Goal: Check status: Check status

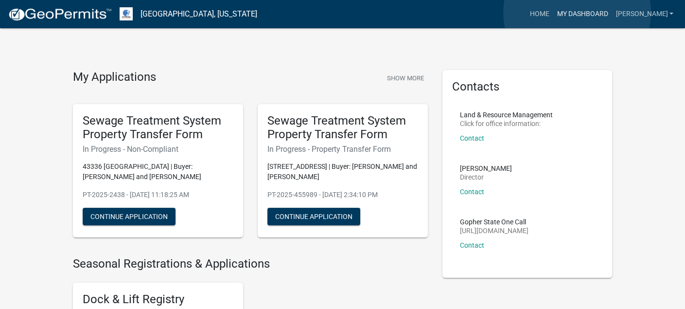
click at [577, 13] on link "My Dashboard" at bounding box center [582, 14] width 59 height 18
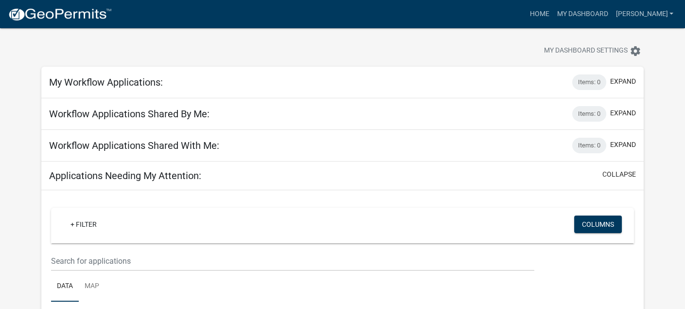
scroll to position [0, 0]
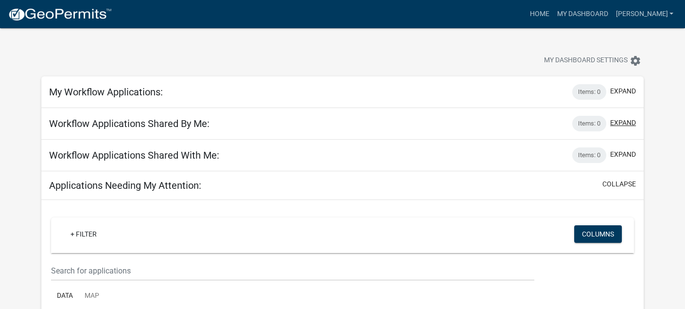
click at [614, 122] on button "expand" at bounding box center [623, 123] width 26 height 10
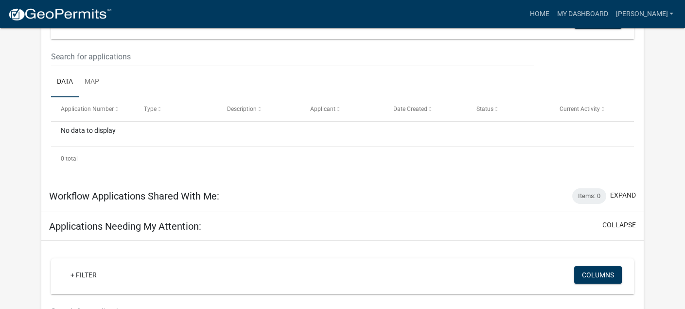
scroll to position [94, 0]
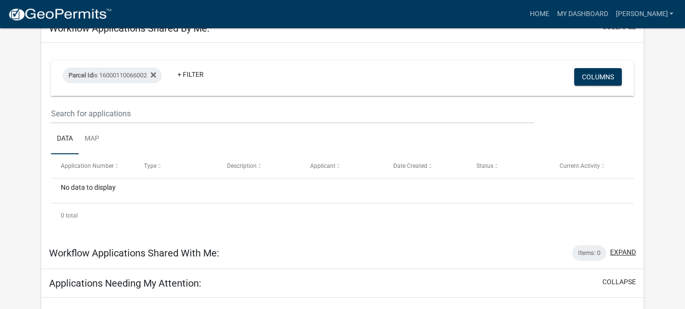
click at [625, 253] on button "expand" at bounding box center [623, 252] width 26 height 10
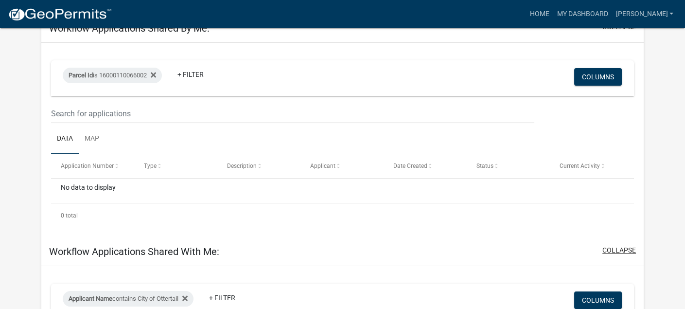
click at [623, 249] on button "collapse" at bounding box center [620, 250] width 34 height 10
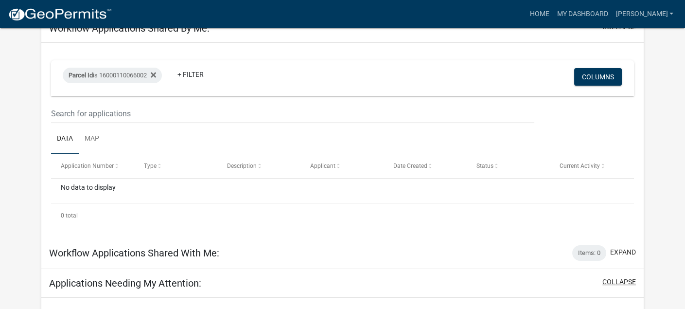
click at [623, 278] on button "collapse" at bounding box center [620, 282] width 34 height 10
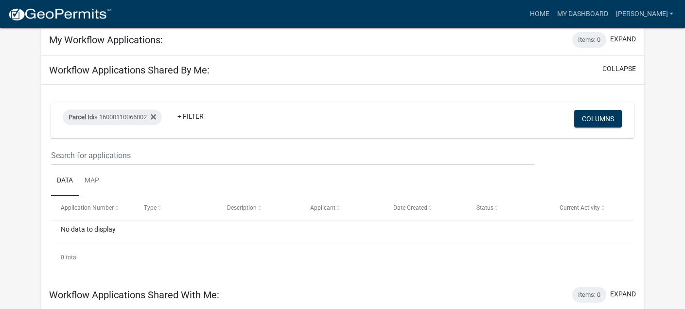
scroll to position [0, 0]
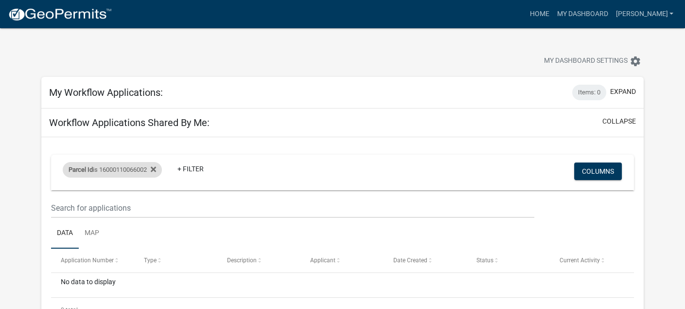
click at [132, 170] on div "Parcel Id is 16000110066002" at bounding box center [112, 170] width 99 height 16
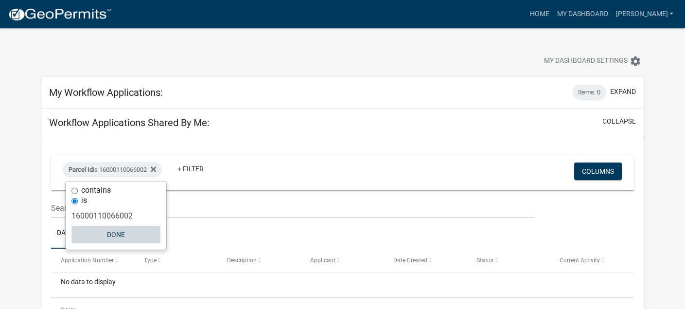
click at [113, 235] on button "Done" at bounding box center [115, 235] width 89 height 18
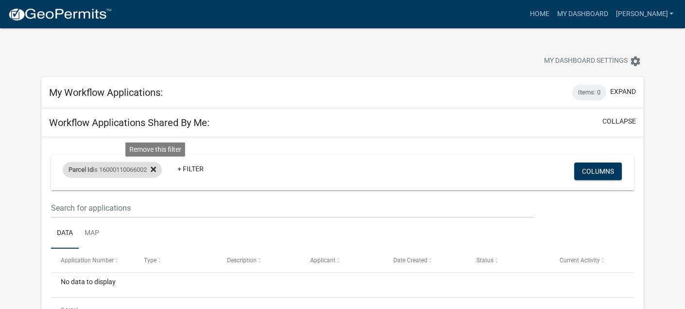
click at [156, 168] on icon at bounding box center [153, 168] width 5 height 5
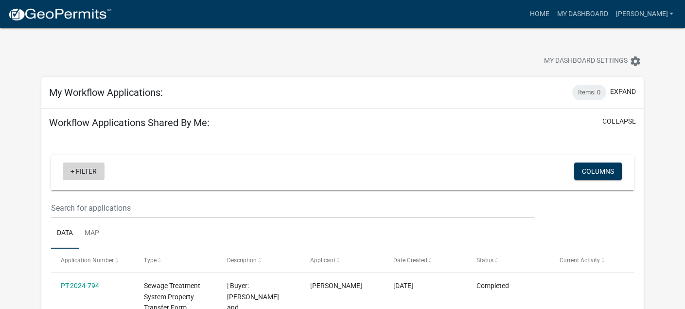
click at [87, 173] on link "+ Filter" at bounding box center [84, 171] width 42 height 18
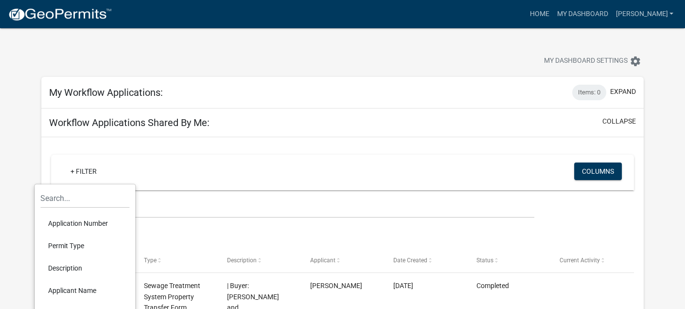
click at [73, 223] on li "Application Number" at bounding box center [84, 223] width 89 height 22
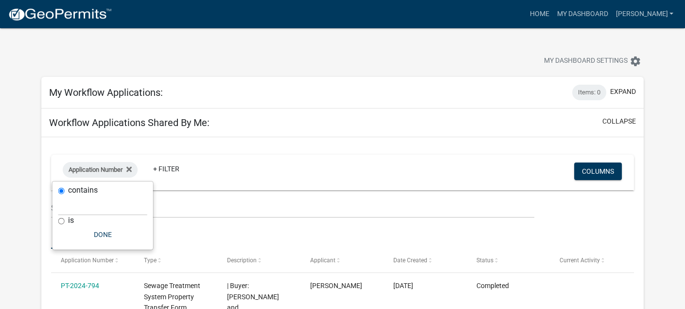
click at [62, 220] on input "is" at bounding box center [61, 221] width 6 height 6
radio input "true"
click at [64, 214] on input "text" at bounding box center [102, 216] width 89 height 20
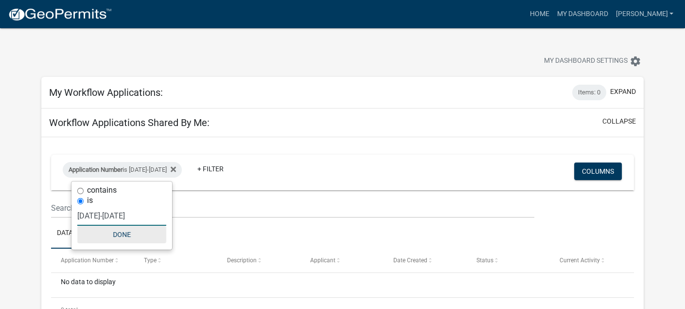
type input "[DATE]-[DATE]"
click at [124, 233] on button "Done" at bounding box center [121, 235] width 89 height 18
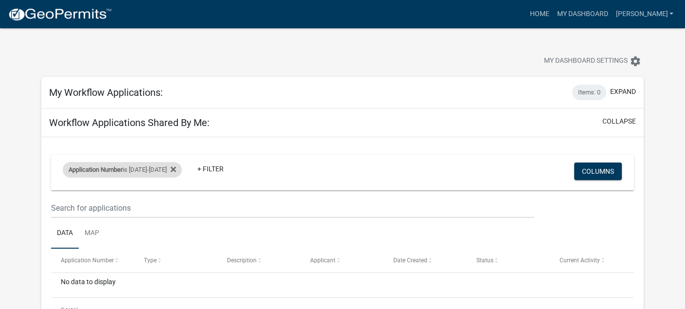
click at [108, 170] on span "Application Number" at bounding box center [96, 169] width 54 height 7
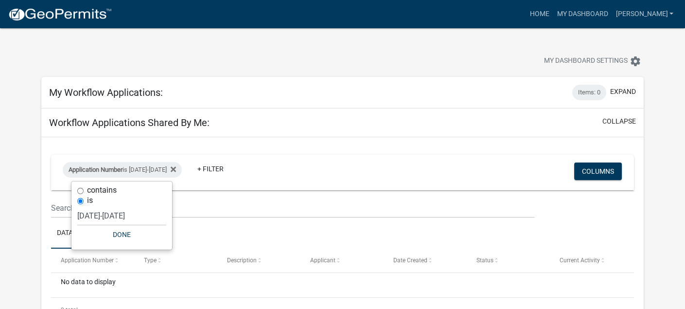
drag, startPoint x: 79, startPoint y: 190, endPoint x: 91, endPoint y: 216, distance: 29.4
click at [80, 191] on input "contains" at bounding box center [80, 191] width 6 height 6
radio input "true"
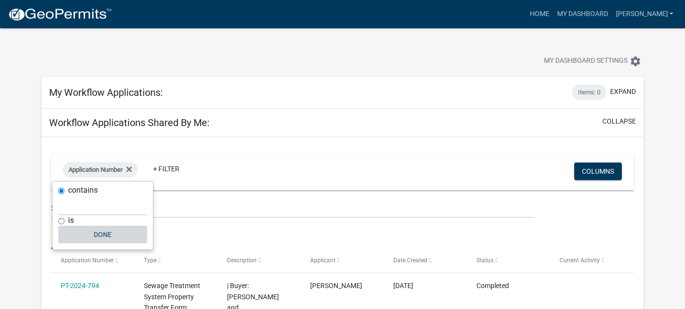
click at [101, 239] on button "Done" at bounding box center [102, 235] width 89 height 18
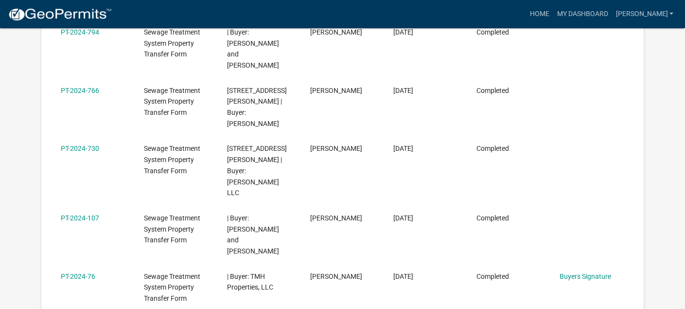
scroll to position [331, 0]
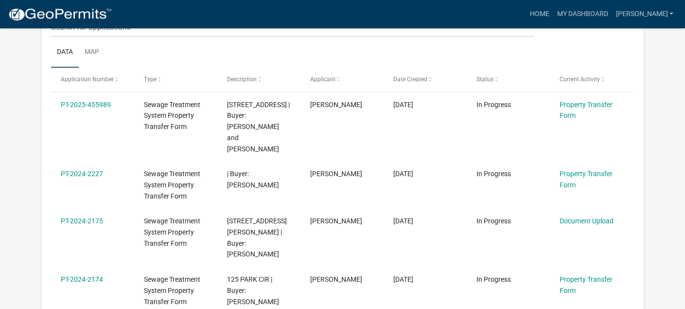
scroll to position [720, 0]
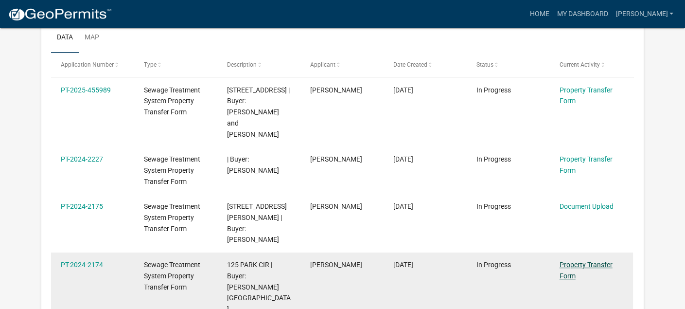
drag, startPoint x: 83, startPoint y: 188, endPoint x: 572, endPoint y: 188, distance: 489.3
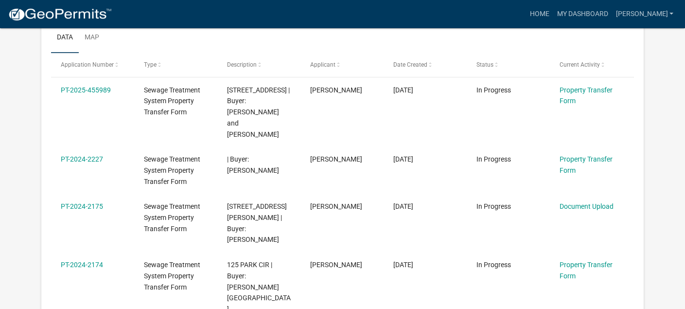
drag, startPoint x: 572, startPoint y: 188, endPoint x: 287, endPoint y: 229, distance: 287.4
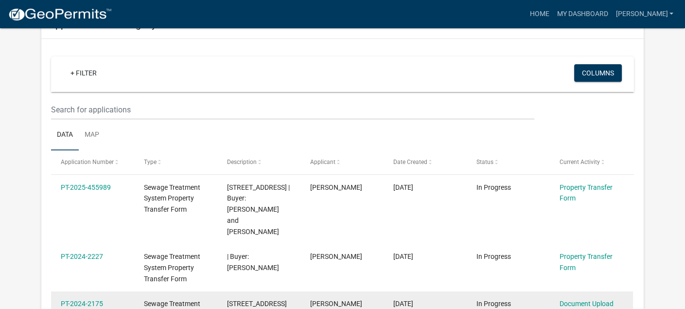
scroll to position [429, 0]
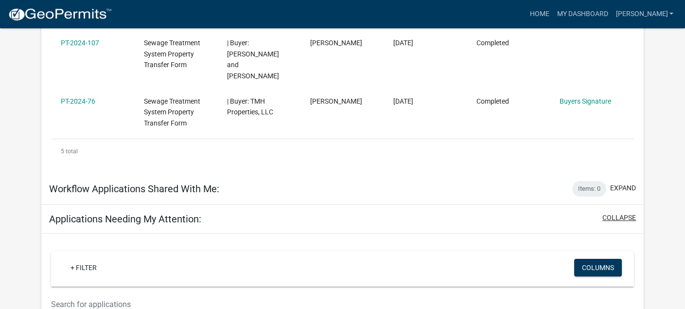
click at [618, 213] on button "collapse" at bounding box center [620, 218] width 34 height 10
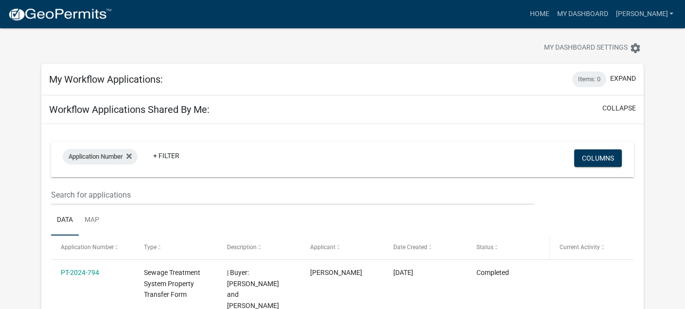
scroll to position [0, 0]
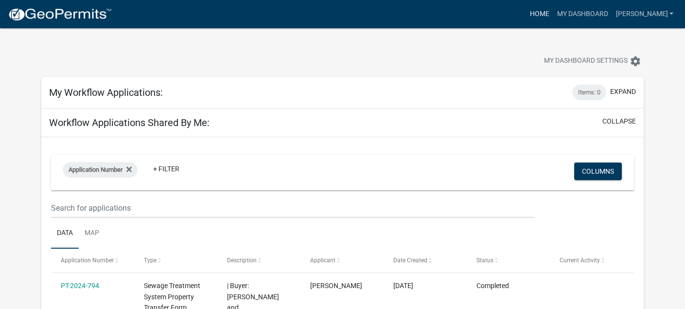
click at [534, 11] on link "Home" at bounding box center [539, 14] width 27 height 18
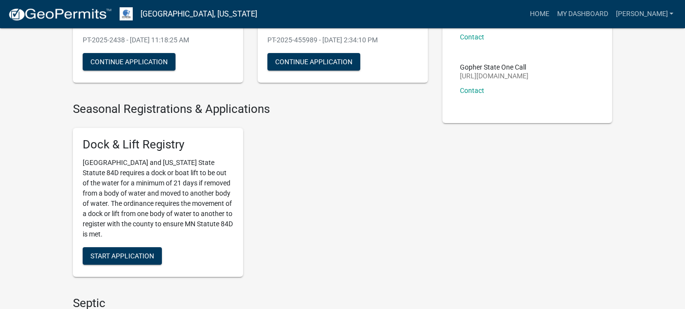
scroll to position [146, 0]
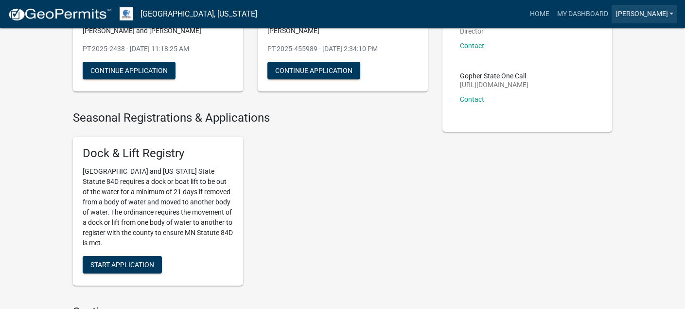
click at [624, 13] on link "[PERSON_NAME]" at bounding box center [645, 14] width 66 height 18
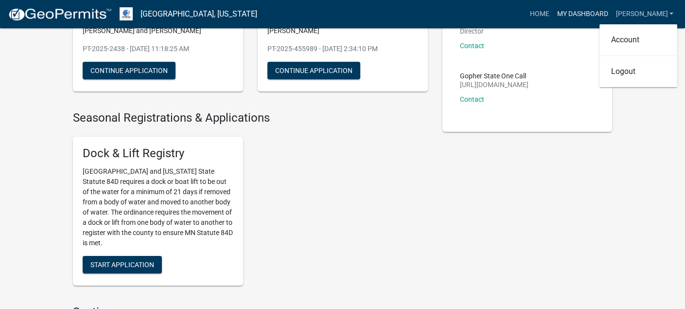
click at [576, 13] on link "My Dashboard" at bounding box center [582, 14] width 59 height 18
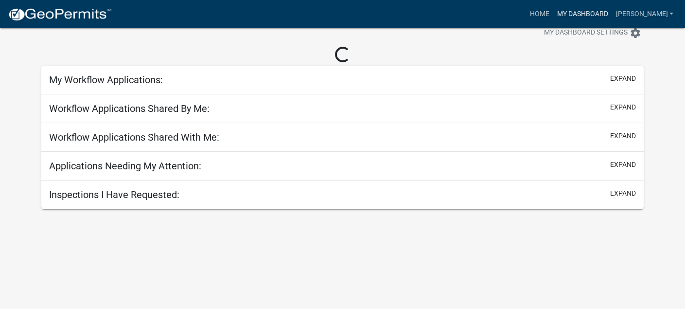
scroll to position [174, 0]
